Goal: Find specific page/section: Find specific page/section

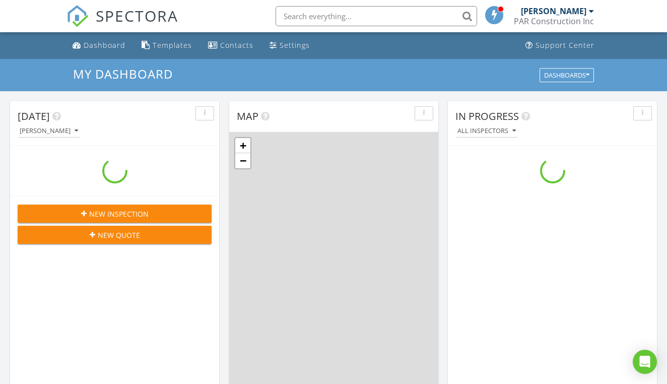
scroll to position [917, 667]
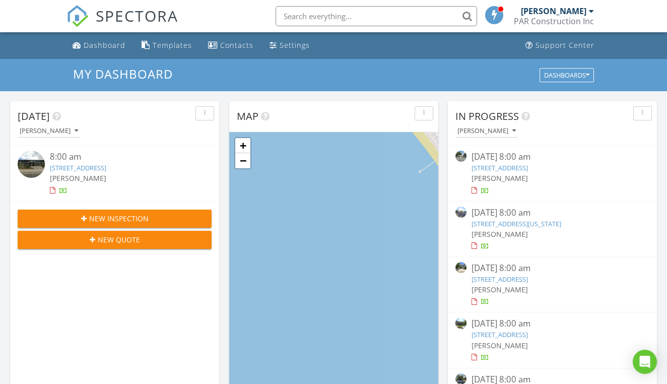
click at [353, 25] on input "text" at bounding box center [377, 16] width 202 height 20
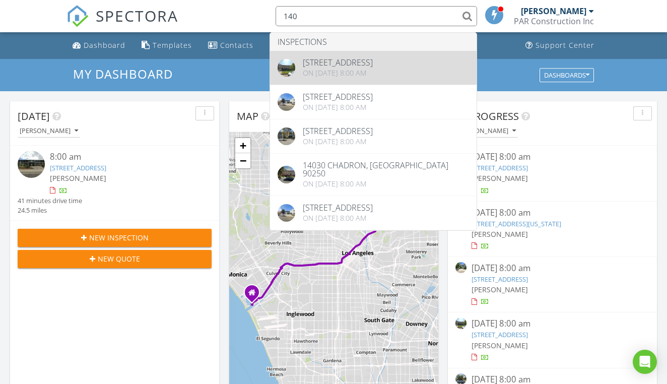
type input "140"
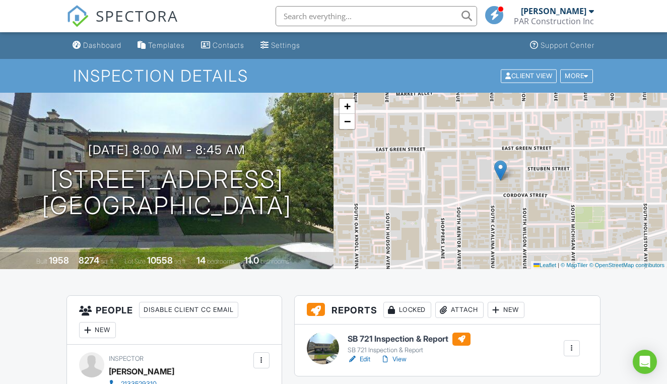
click at [350, 14] on input "text" at bounding box center [377, 16] width 202 height 20
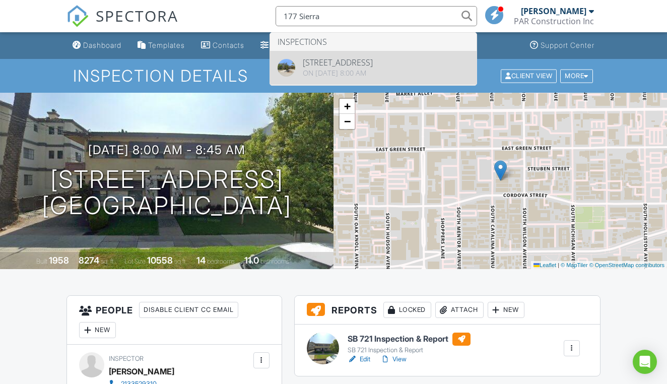
type input "177 Sierra"
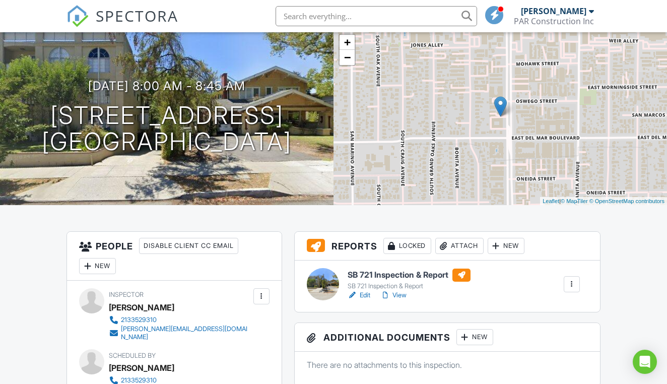
scroll to position [67, 0]
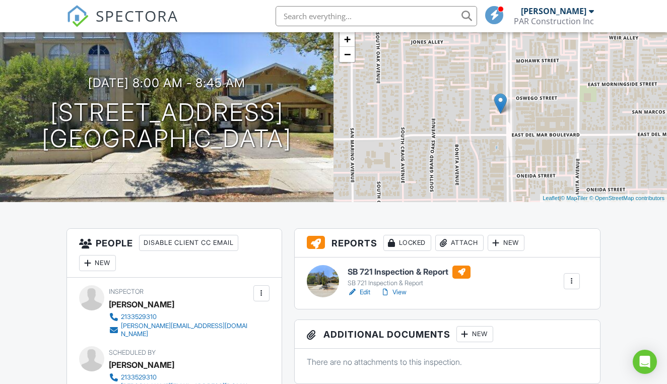
click at [361, 292] on link "Edit" at bounding box center [359, 292] width 23 height 10
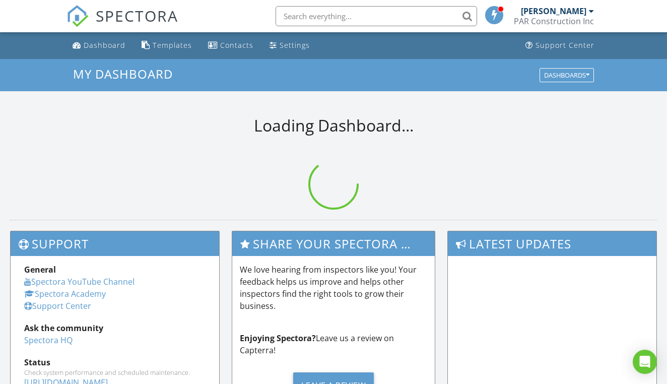
click at [406, 23] on input "text" at bounding box center [377, 16] width 202 height 20
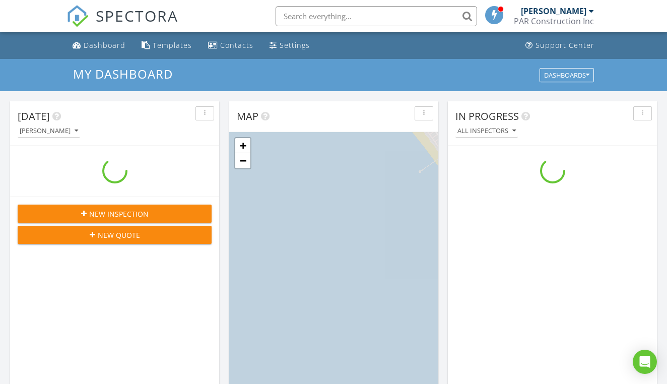
scroll to position [917, 667]
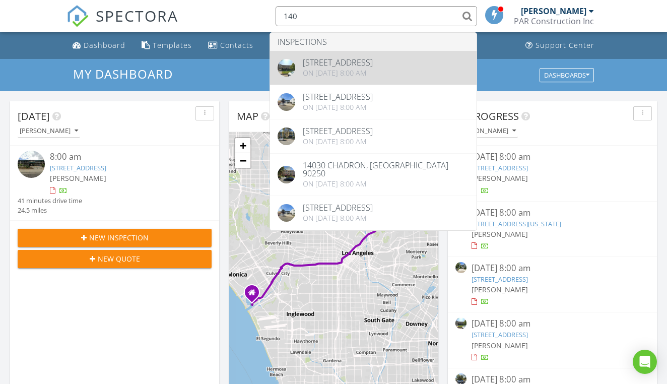
type input "140"
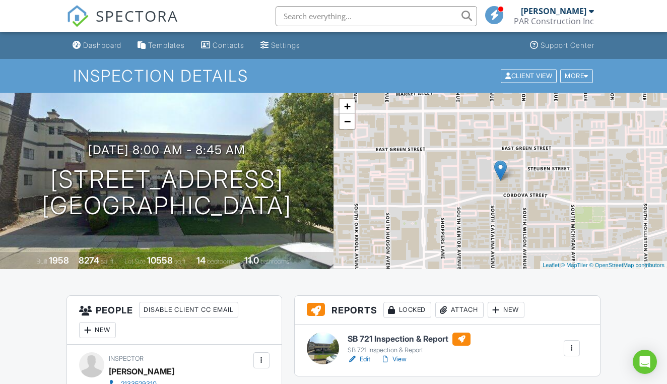
click at [367, 359] on link "Edit" at bounding box center [359, 359] width 23 height 10
